Goal: Transaction & Acquisition: Purchase product/service

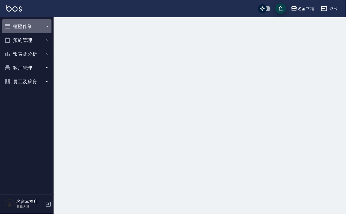
click at [29, 28] on button "櫃檯作業" at bounding box center [26, 26] width 49 height 14
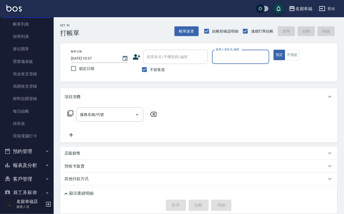
scroll to position [61, 0]
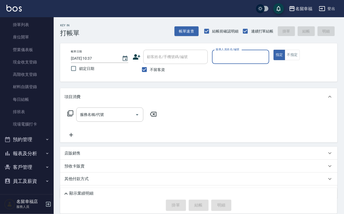
click at [38, 151] on button "報表及分析" at bounding box center [26, 153] width 49 height 14
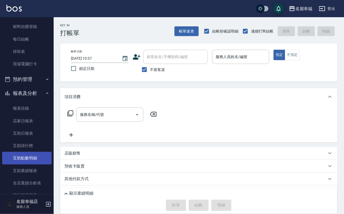
scroll to position [182, 0]
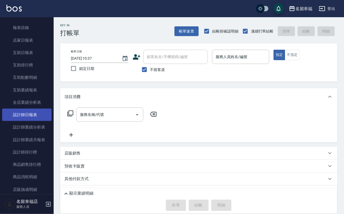
click at [41, 121] on link "設計師日報表" at bounding box center [26, 114] width 49 height 12
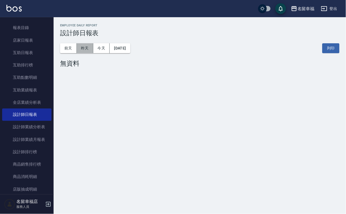
click at [85, 46] on button "昨天" at bounding box center [85, 48] width 17 height 10
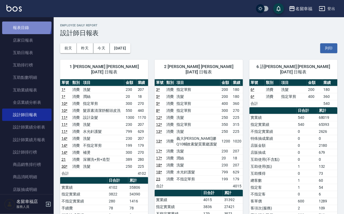
click at [20, 34] on link "報表目錄" at bounding box center [26, 27] width 49 height 12
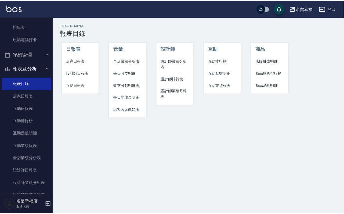
scroll to position [21, 0]
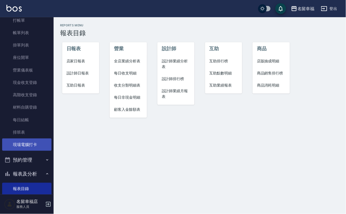
click at [42, 151] on link "現場電腦打卡" at bounding box center [26, 144] width 49 height 12
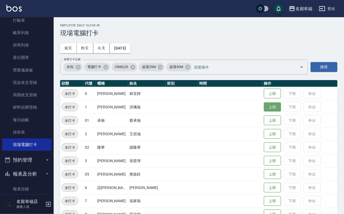
click at [264, 109] on button "上班" at bounding box center [272, 106] width 17 height 9
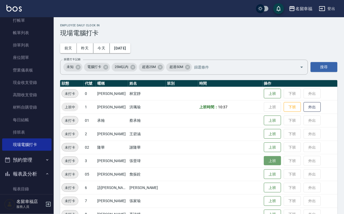
click at [271, 161] on button "上班" at bounding box center [272, 160] width 17 height 9
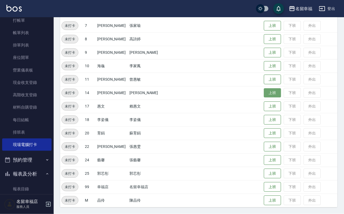
click at [265, 93] on button "上班" at bounding box center [272, 92] width 17 height 9
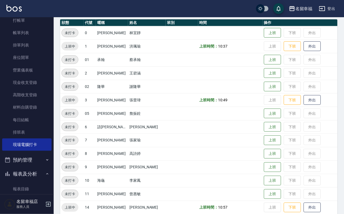
scroll to position [55, 0]
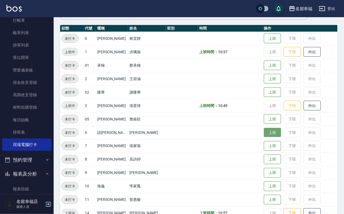
click at [267, 132] on button "上班" at bounding box center [272, 132] width 17 height 9
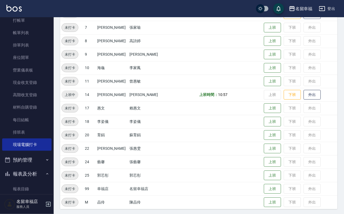
scroll to position [176, 0]
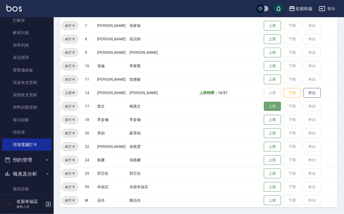
click at [264, 106] on button "上班" at bounding box center [272, 106] width 17 height 9
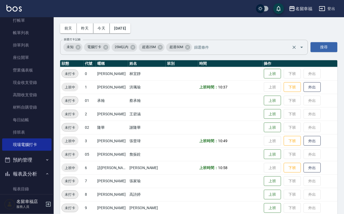
scroll to position [15, 0]
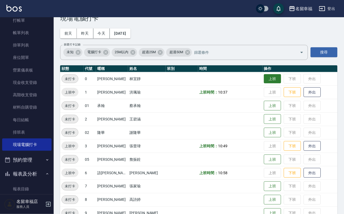
click at [268, 78] on button "上班" at bounding box center [272, 78] width 17 height 9
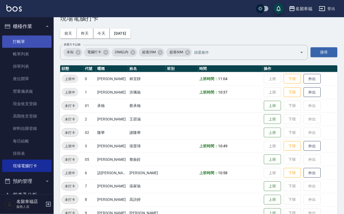
scroll to position [0, 0]
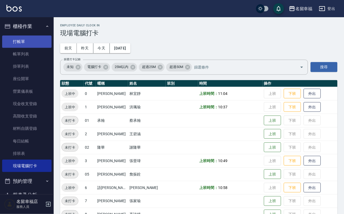
click at [20, 42] on link "打帳單" at bounding box center [26, 41] width 49 height 12
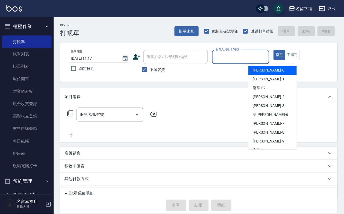
click at [264, 56] on input "服務人員姓名/編號" at bounding box center [241, 56] width 53 height 9
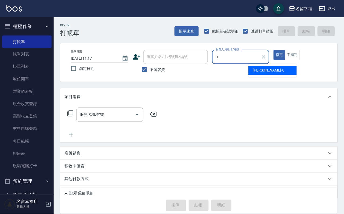
type input "小靜-0"
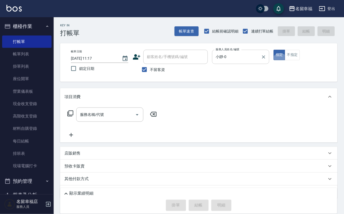
type button "true"
click at [73, 116] on icon at bounding box center [70, 113] width 6 height 6
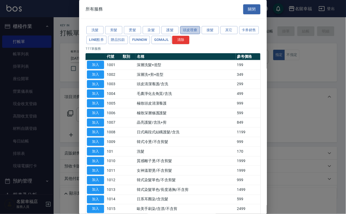
click at [192, 34] on button "頭皮理療" at bounding box center [190, 30] width 20 height 8
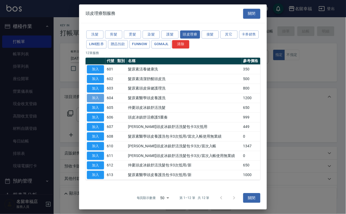
click at [100, 102] on button "加入" at bounding box center [95, 98] width 17 height 8
type input "髮原素醫學頭皮養護洗(604)"
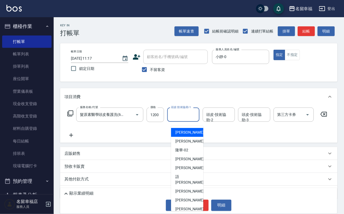
click at [186, 119] on input "頭皮-技術協助-1" at bounding box center [183, 114] width 27 height 9
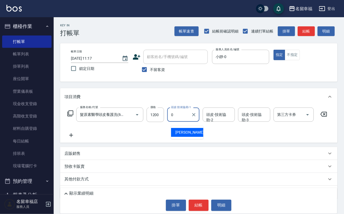
type input "小靜-0"
click at [71, 117] on icon at bounding box center [70, 113] width 6 height 6
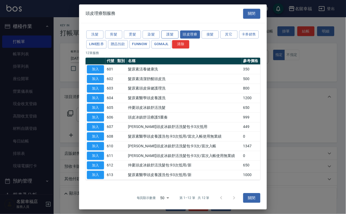
click at [165, 33] on button "護髮" at bounding box center [170, 34] width 17 height 8
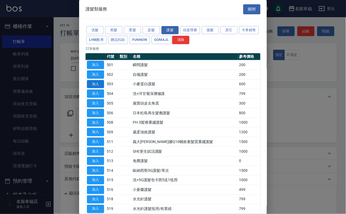
click at [97, 88] on button "加入" at bounding box center [95, 84] width 17 height 8
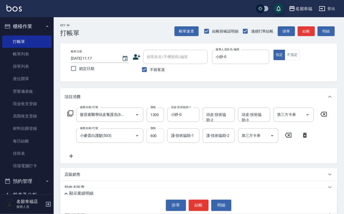
click at [158, 143] on input "600" at bounding box center [155, 135] width 17 height 14
type input "500"
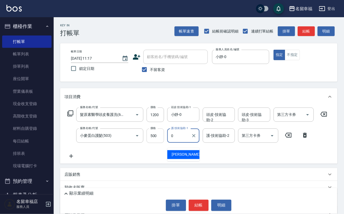
type input "小靜-0"
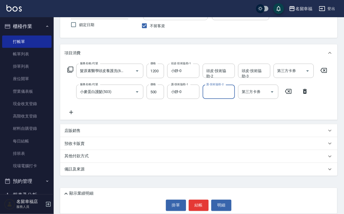
scroll to position [59, 0]
click at [96, 132] on div "店販銷售" at bounding box center [195, 131] width 262 height 6
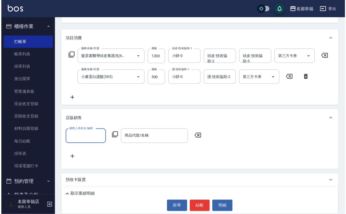
scroll to position [0, 0]
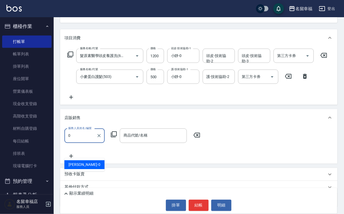
type input "小靜-0"
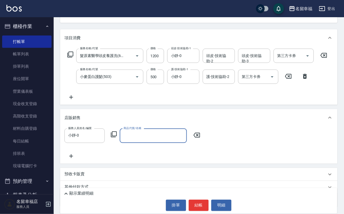
click at [114, 137] on icon at bounding box center [114, 134] width 6 height 6
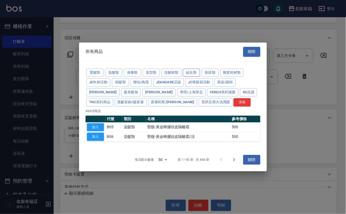
click at [200, 68] on button "組合類" at bounding box center [191, 72] width 17 height 8
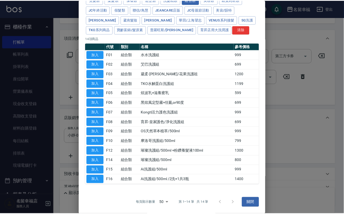
scroll to position [121, 0]
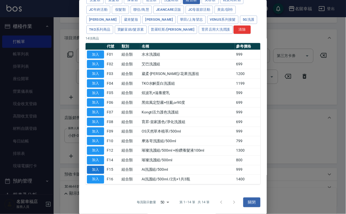
click at [96, 169] on button "加入" at bounding box center [95, 170] width 17 height 8
type input "Ai洗護組/500ml"
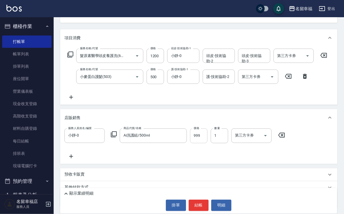
click at [208, 143] on input "999" at bounding box center [198, 135] width 17 height 14
type input "1000"
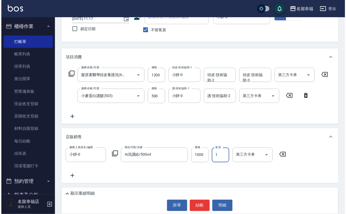
scroll to position [0, 0]
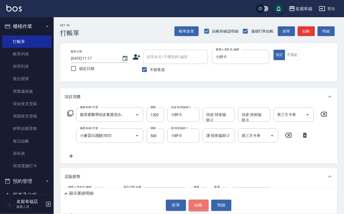
click at [201, 204] on button "結帳" at bounding box center [199, 205] width 20 height 11
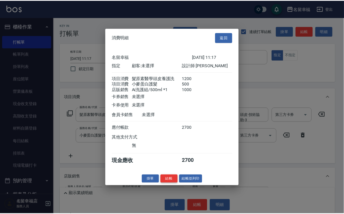
scroll to position [84, 0]
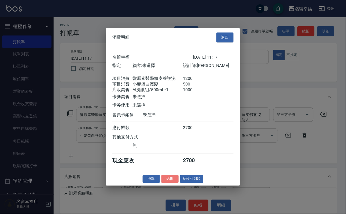
click at [162, 183] on button "結帳" at bounding box center [170, 179] width 17 height 8
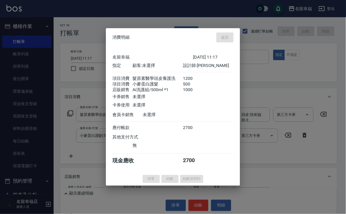
type input "[DATE] 11:18"
